Goal: Task Accomplishment & Management: Use online tool/utility

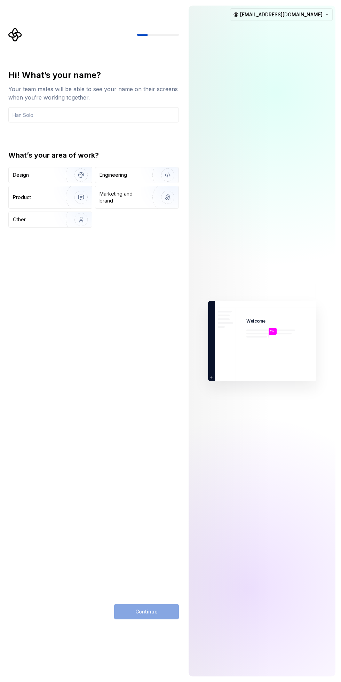
click at [111, 175] on div "Engineering" at bounding box center [113, 175] width 27 height 7
click at [31, 114] on input "text" at bounding box center [93, 114] width 171 height 15
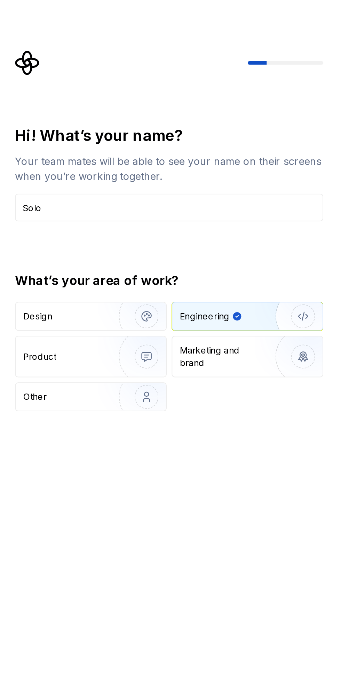
click at [36, 52] on div "Hi! What’s your name? Your team mates will be able to see your name on their sc…" at bounding box center [95, 324] width 183 height 592
click at [40, 112] on input "Solo" at bounding box center [93, 114] width 171 height 15
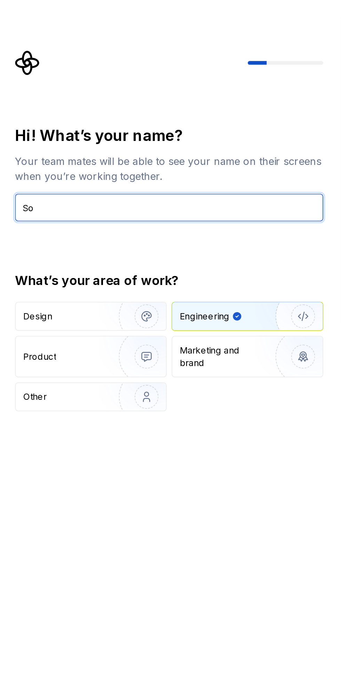
type input "S"
type input "[PERSON_NAME]"
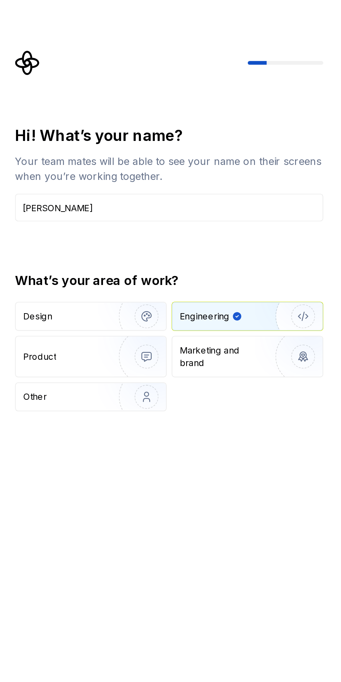
click at [135, 144] on div "Hi! What’s your name? Your team mates will be able to see your name on their sc…" at bounding box center [93, 149] width 171 height 158
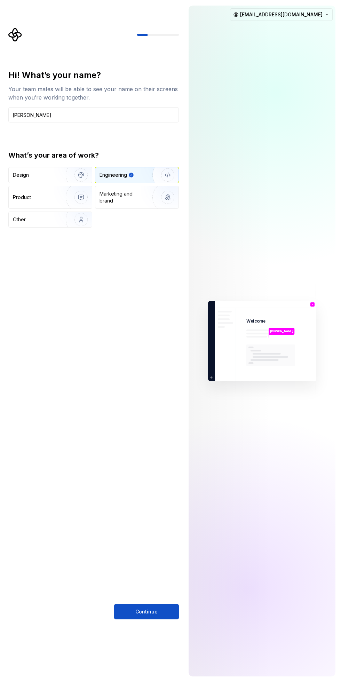
click at [156, 608] on button "Continue" at bounding box center [146, 611] width 65 height 15
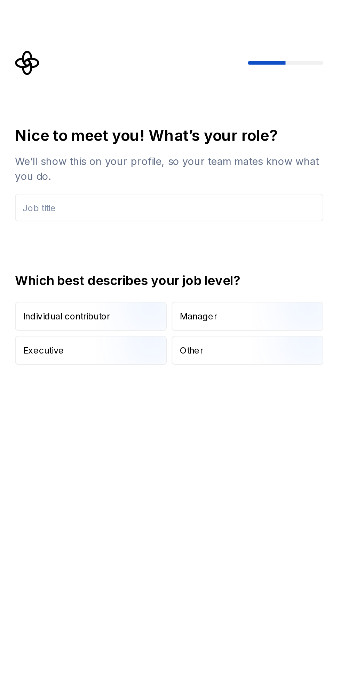
click at [30, 172] on div "Individual contributor" at bounding box center [37, 175] width 48 height 7
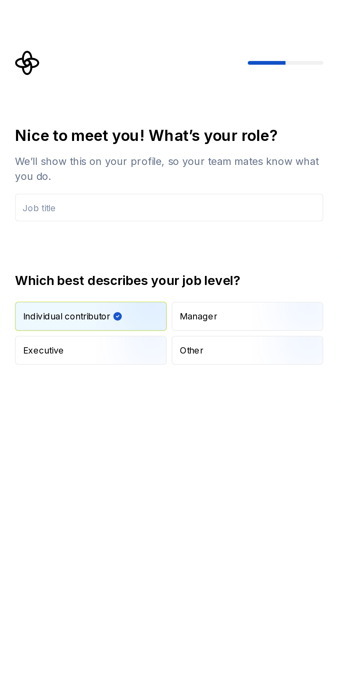
click at [28, 117] on input "text" at bounding box center [93, 114] width 171 height 15
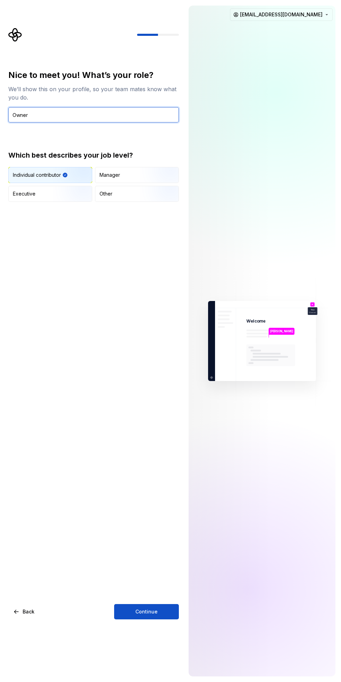
type input "Owner"
click at [145, 610] on span "Continue" at bounding box center [146, 611] width 22 height 7
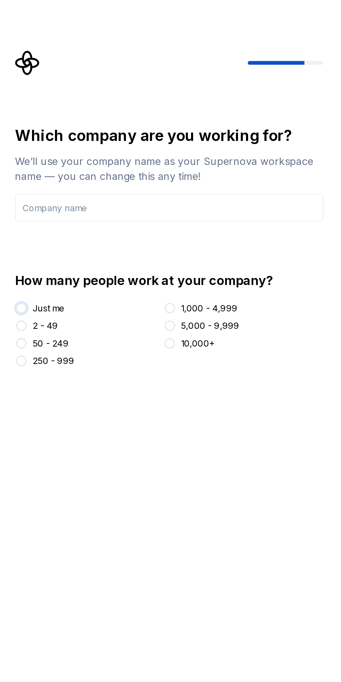
click at [13, 170] on button "Just me" at bounding box center [12, 171] width 6 height 6
click at [22, 113] on input "text" at bounding box center [93, 114] width 171 height 15
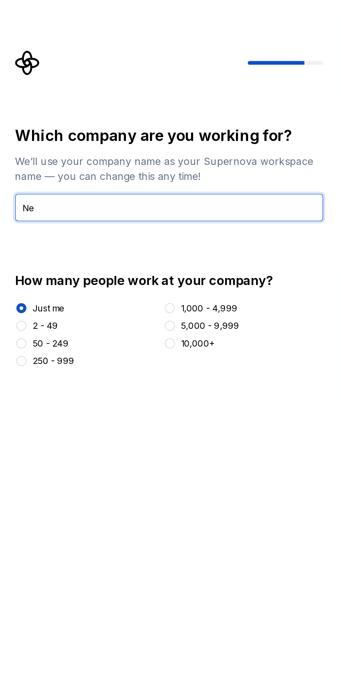
type input "N"
click at [28, 116] on input "text" at bounding box center [93, 114] width 171 height 15
type input "Auto flow Hub"
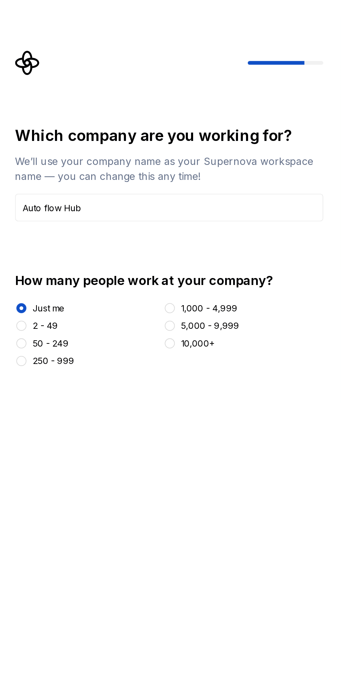
click at [40, 141] on div "Which company are you working for? We’ll use your company name as your Supernov…" at bounding box center [93, 137] width 171 height 134
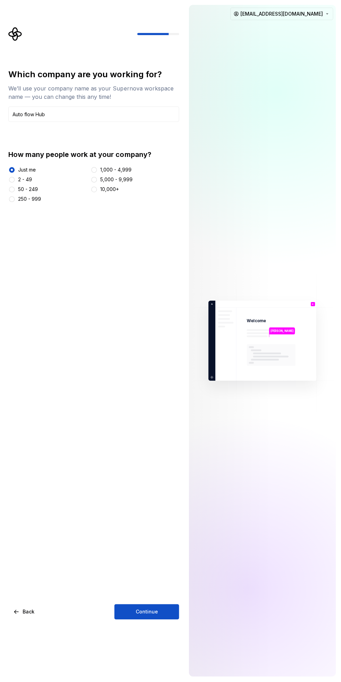
click at [151, 612] on span "Continue" at bounding box center [146, 611] width 22 height 7
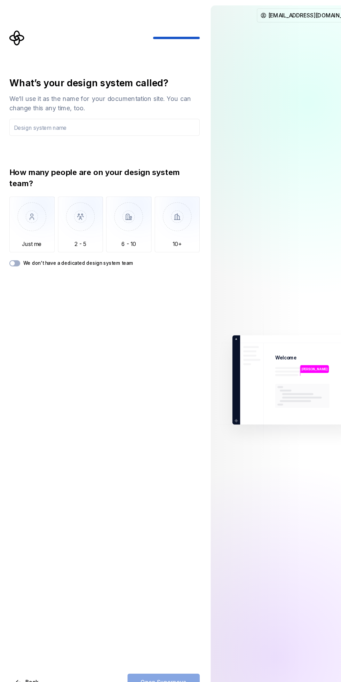
click at [27, 203] on img "button" at bounding box center [28, 200] width 41 height 47
click at [15, 237] on button "We don't have a dedicated design system team" at bounding box center [13, 237] width 10 height 6
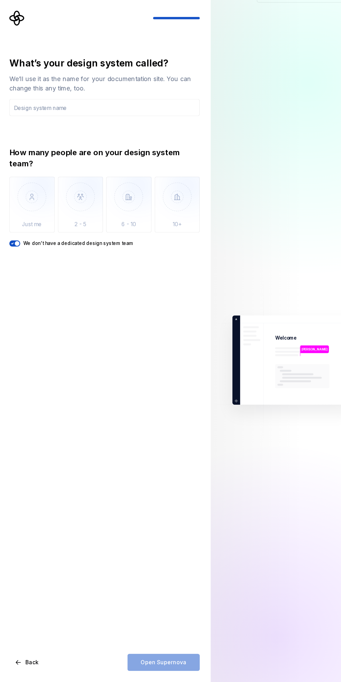
click at [152, 616] on div "Open Supernova" at bounding box center [146, 611] width 65 height 15
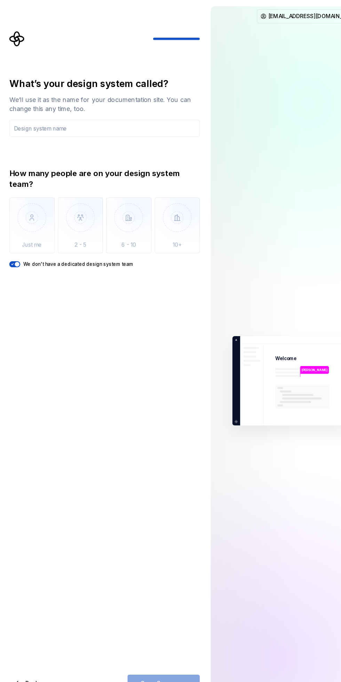
click at [15, 234] on button "We don't have a dedicated design system team" at bounding box center [13, 237] width 10 height 6
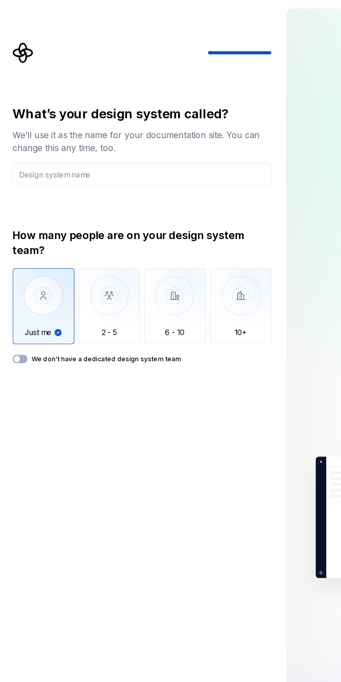
click at [24, 118] on input "text" at bounding box center [93, 114] width 171 height 15
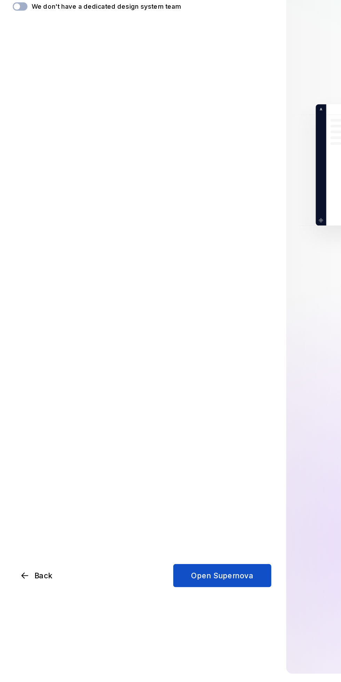
type input "Auto flow Hub"
click at [146, 616] on button "Open Supernova" at bounding box center [146, 611] width 65 height 15
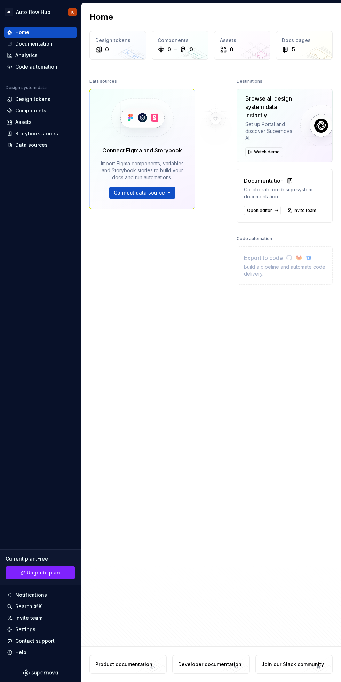
click at [304, 4] on div "Home Design tokens 0 Components 0 0 Assets 0 Docs pages 5 Data sources Connect …" at bounding box center [211, 262] width 260 height 519
click at [21, 65] on div "Code automation" at bounding box center [36, 66] width 42 height 7
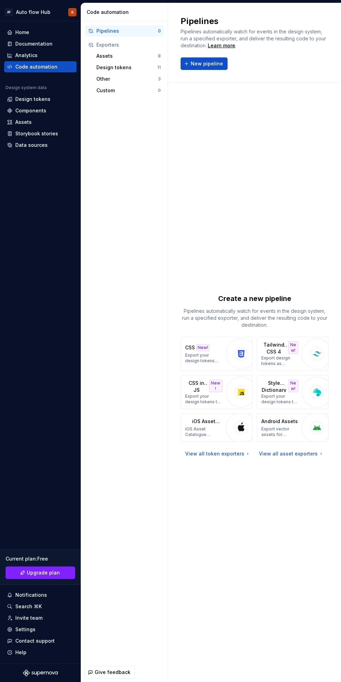
click at [207, 68] on button "New pipeline" at bounding box center [204, 63] width 47 height 13
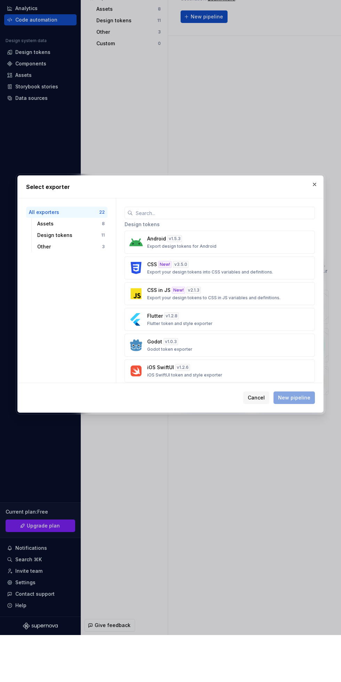
scroll to position [221, 0]
click at [244, 313] on div "CSS New! v 3.5.0 Export your design tokens into CSS variables and definitions." at bounding box center [217, 314] width 141 height 14
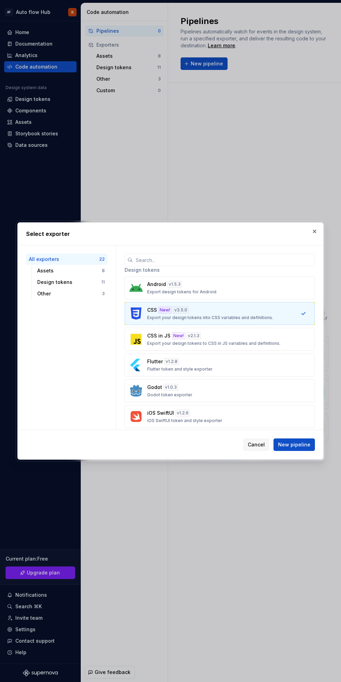
click at [232, 342] on p "Export your design tokens to CSS in JS variables and definitions." at bounding box center [213, 344] width 133 height 6
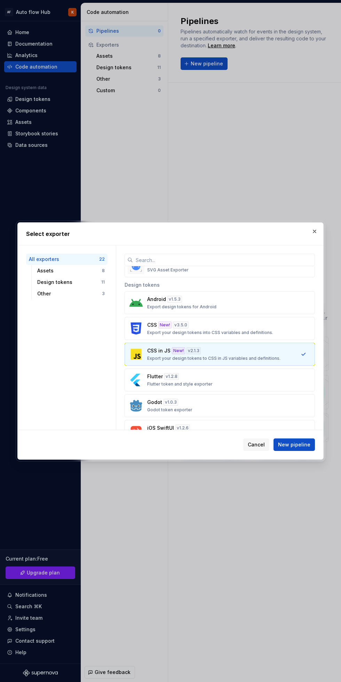
scroll to position [208, 0]
click at [270, 325] on div "CSS New! v 3.5.0 Export your design tokens into CSS variables and definitions." at bounding box center [217, 326] width 141 height 14
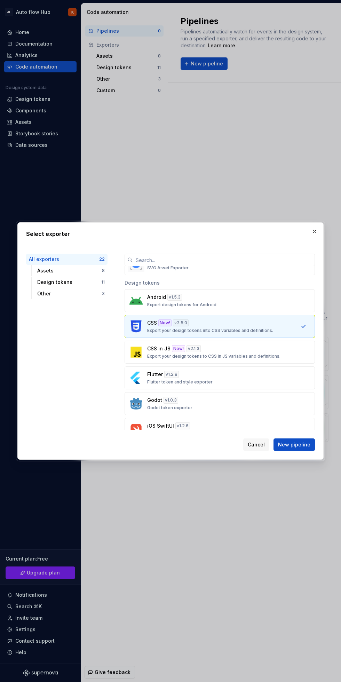
click at [278, 345] on div "CSS in JS New! v 2.1.3 Export your design tokens to CSS in JS variables and def…" at bounding box center [217, 352] width 141 height 14
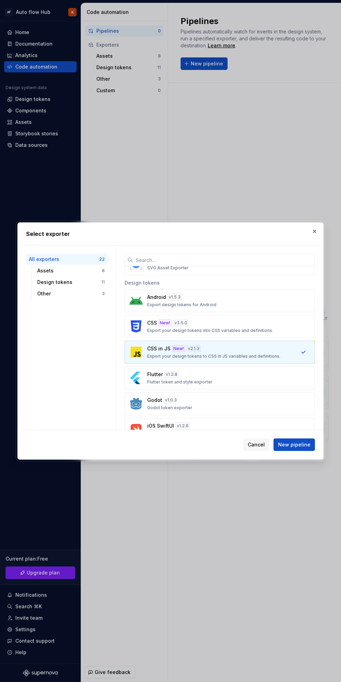
click at [316, 231] on button "button" at bounding box center [315, 232] width 10 height 10
